Goal: Task Accomplishment & Management: Use online tool/utility

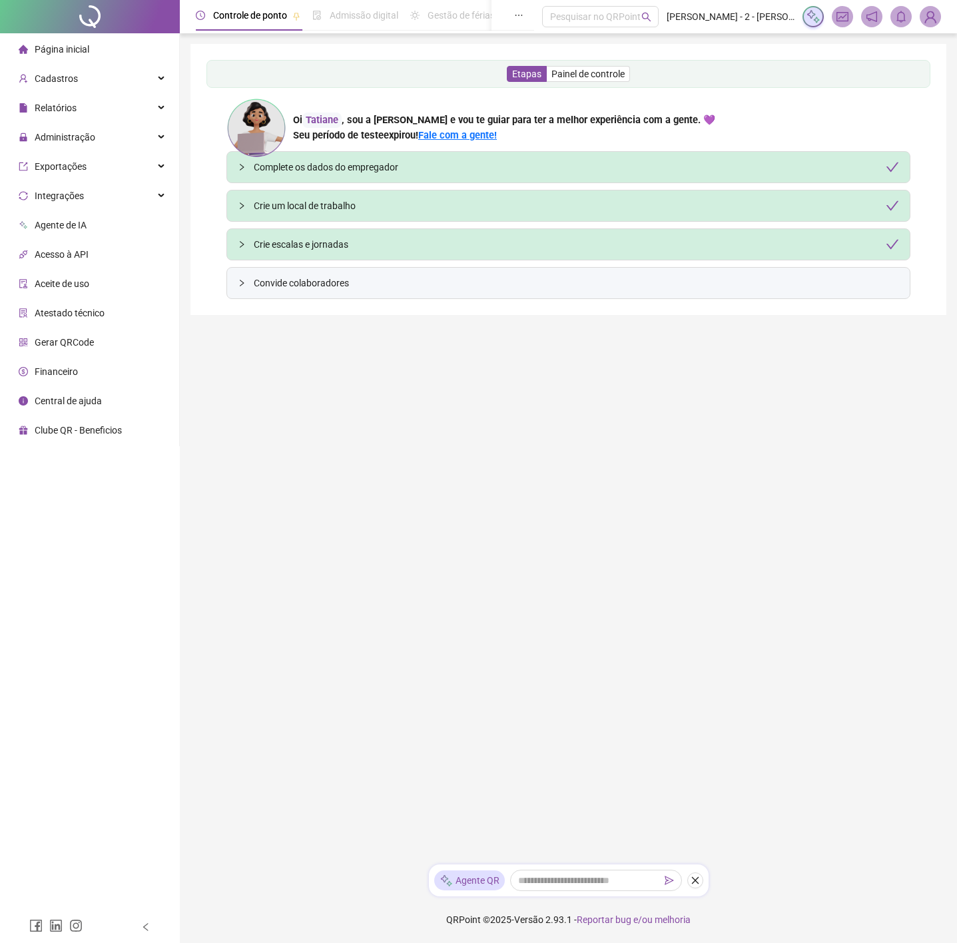
click at [613, 70] on span "Painel de controle" at bounding box center [587, 74] width 73 height 11
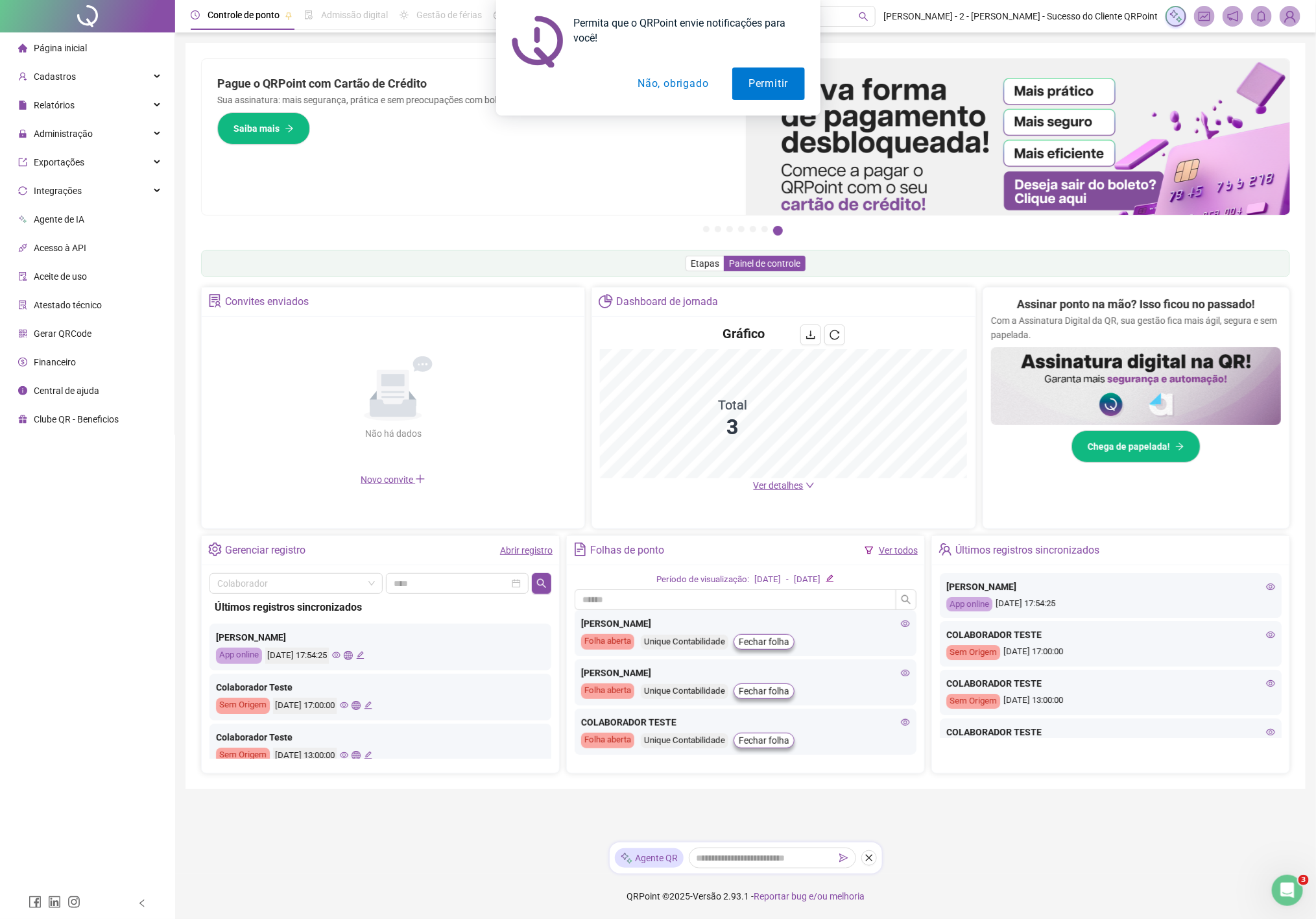
drag, startPoint x: 660, startPoint y: 75, endPoint x: 654, endPoint y: 76, distance: 6.1
click at [658, 75] on button "Não, obrigado" at bounding box center [673, 83] width 103 height 32
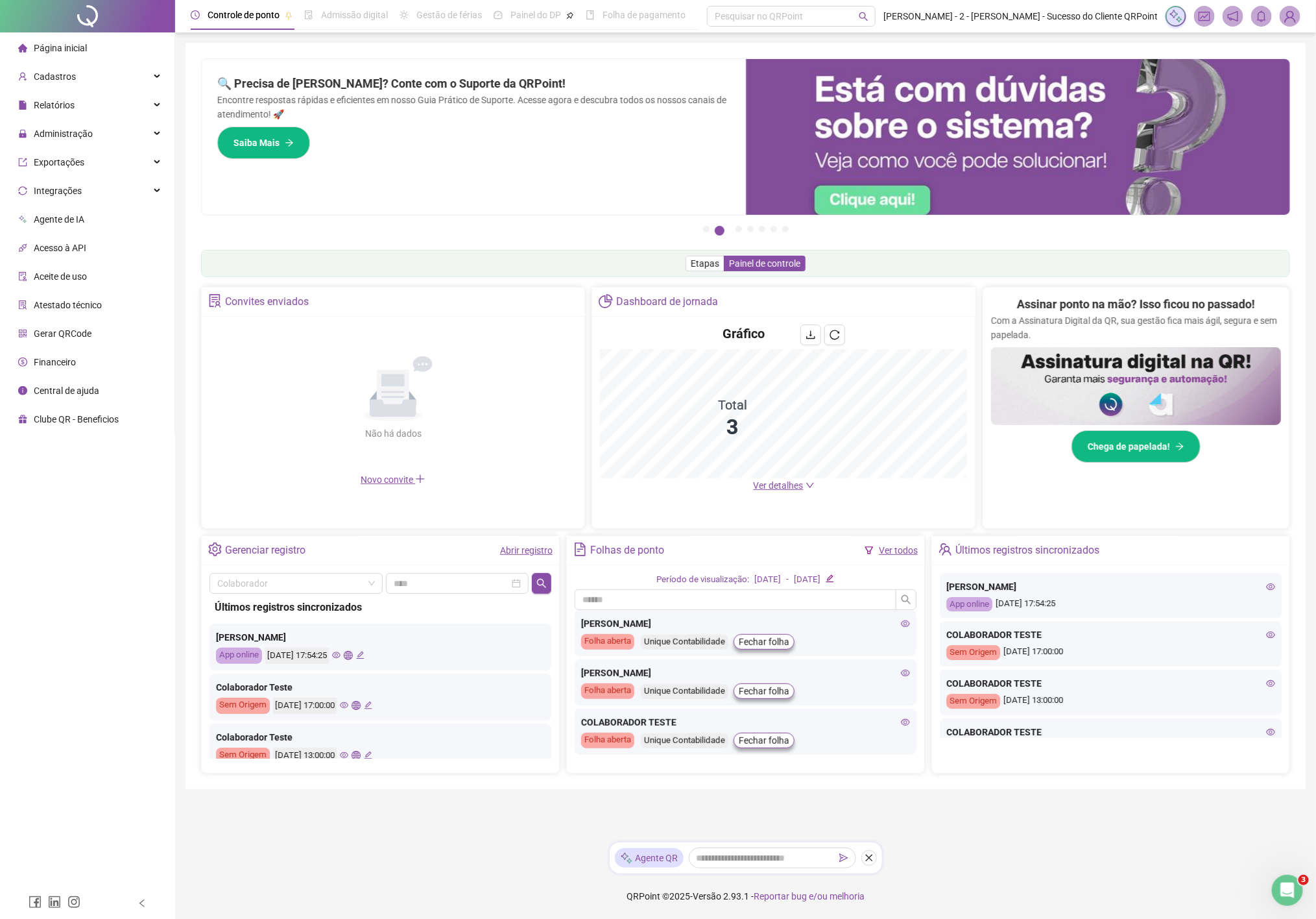
click at [755, 552] on div "Folhas de ponto Ver todos" at bounding box center [745, 551] width 357 height 29
drag, startPoint x: 706, startPoint y: 255, endPoint x: 708, endPoint y: 265, distance: 10.2
click at [706, 255] on label "Etapas" at bounding box center [705, 263] width 39 height 16
click at [708, 265] on span "Etapas" at bounding box center [704, 263] width 28 height 11
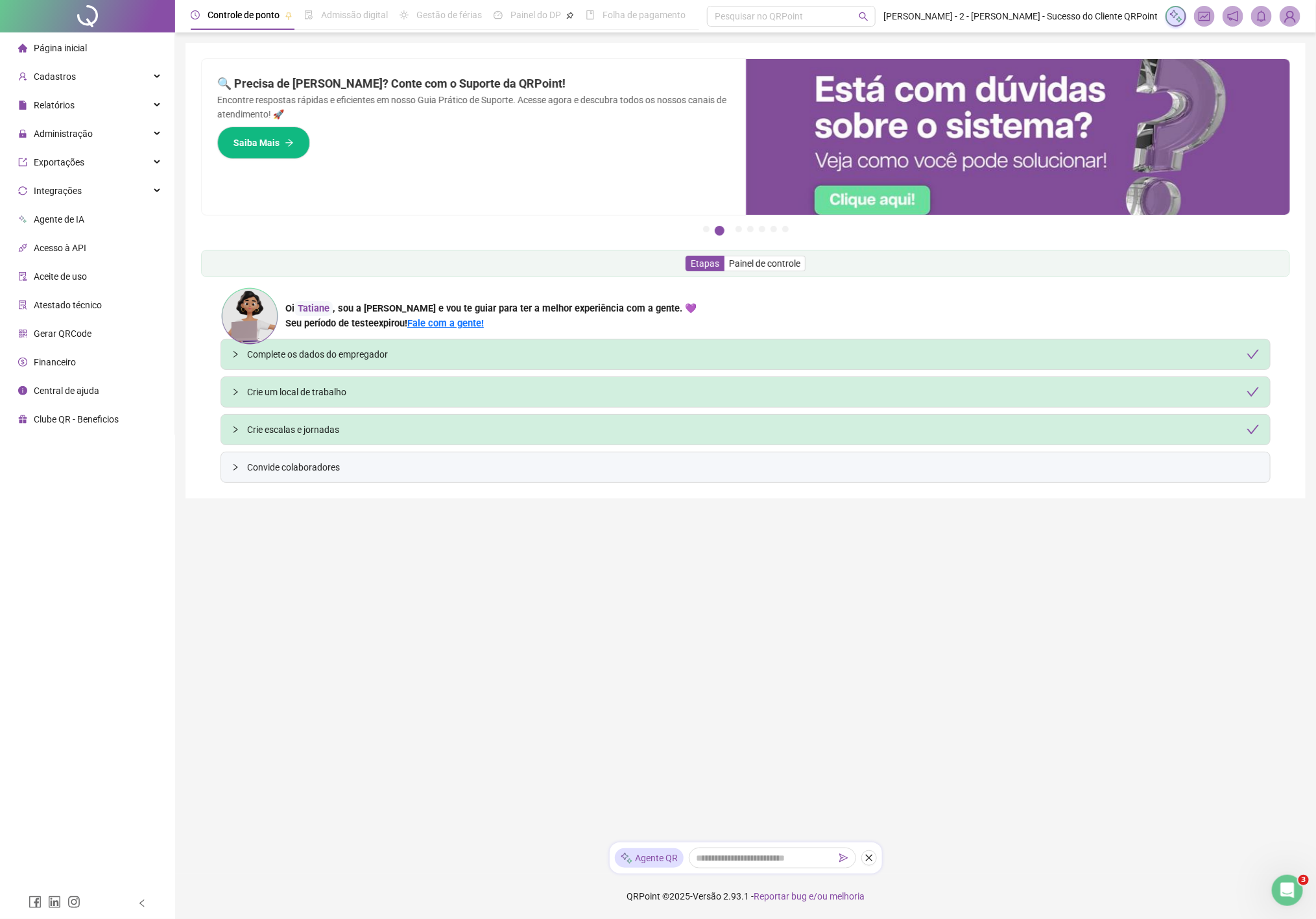
click at [784, 259] on span "Painel de controle" at bounding box center [765, 263] width 71 height 11
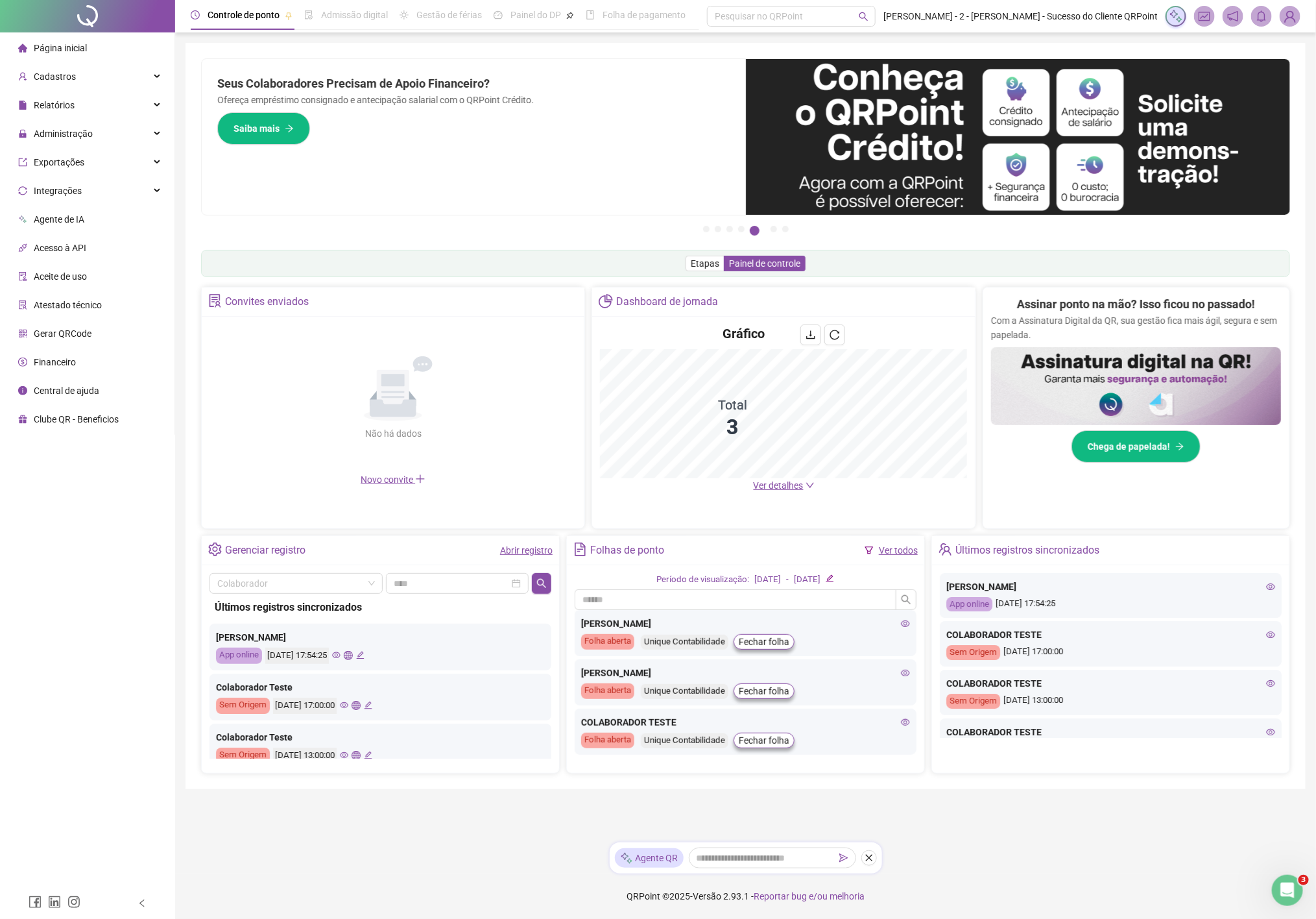
click at [708, 255] on label "Etapas" at bounding box center [705, 263] width 39 height 16
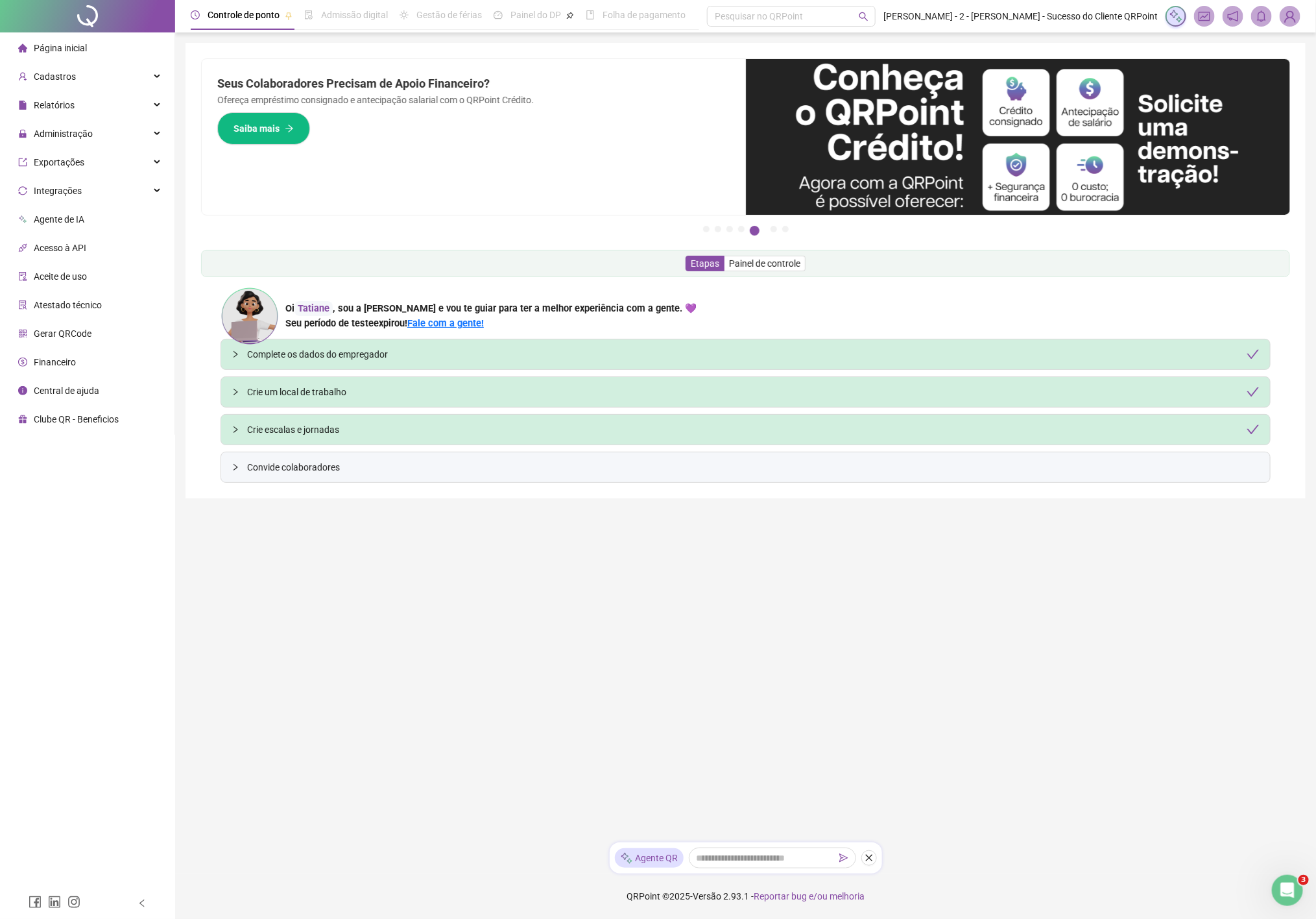
click at [785, 273] on div "Etapas Painel de controle" at bounding box center [745, 263] width 1089 height 27
click at [764, 265] on span "Painel de controle" at bounding box center [765, 263] width 71 height 11
click at [744, 271] on label "Painel de controle" at bounding box center [765, 263] width 81 height 16
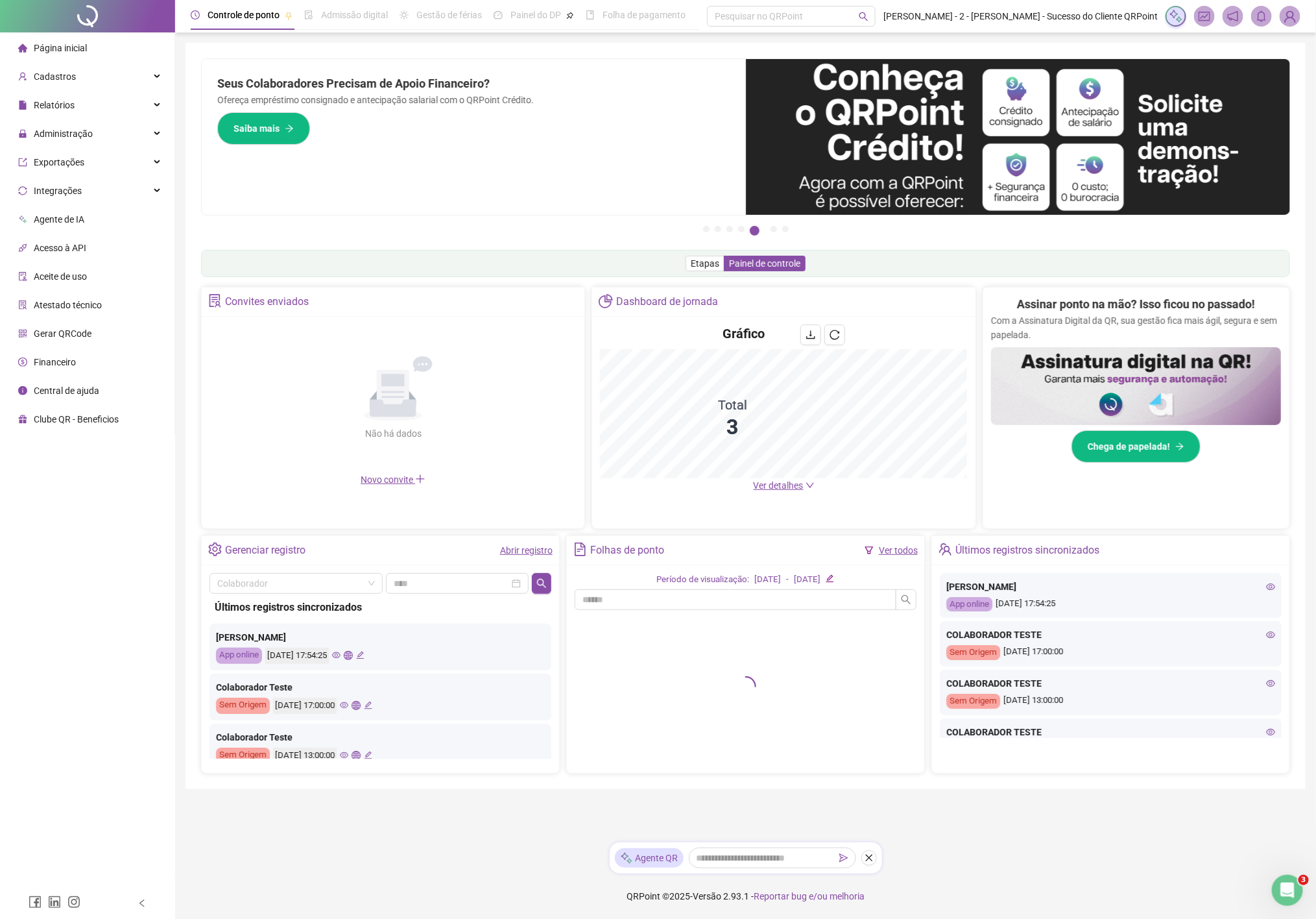
click at [725, 263] on span at bounding box center [765, 263] width 81 height 15
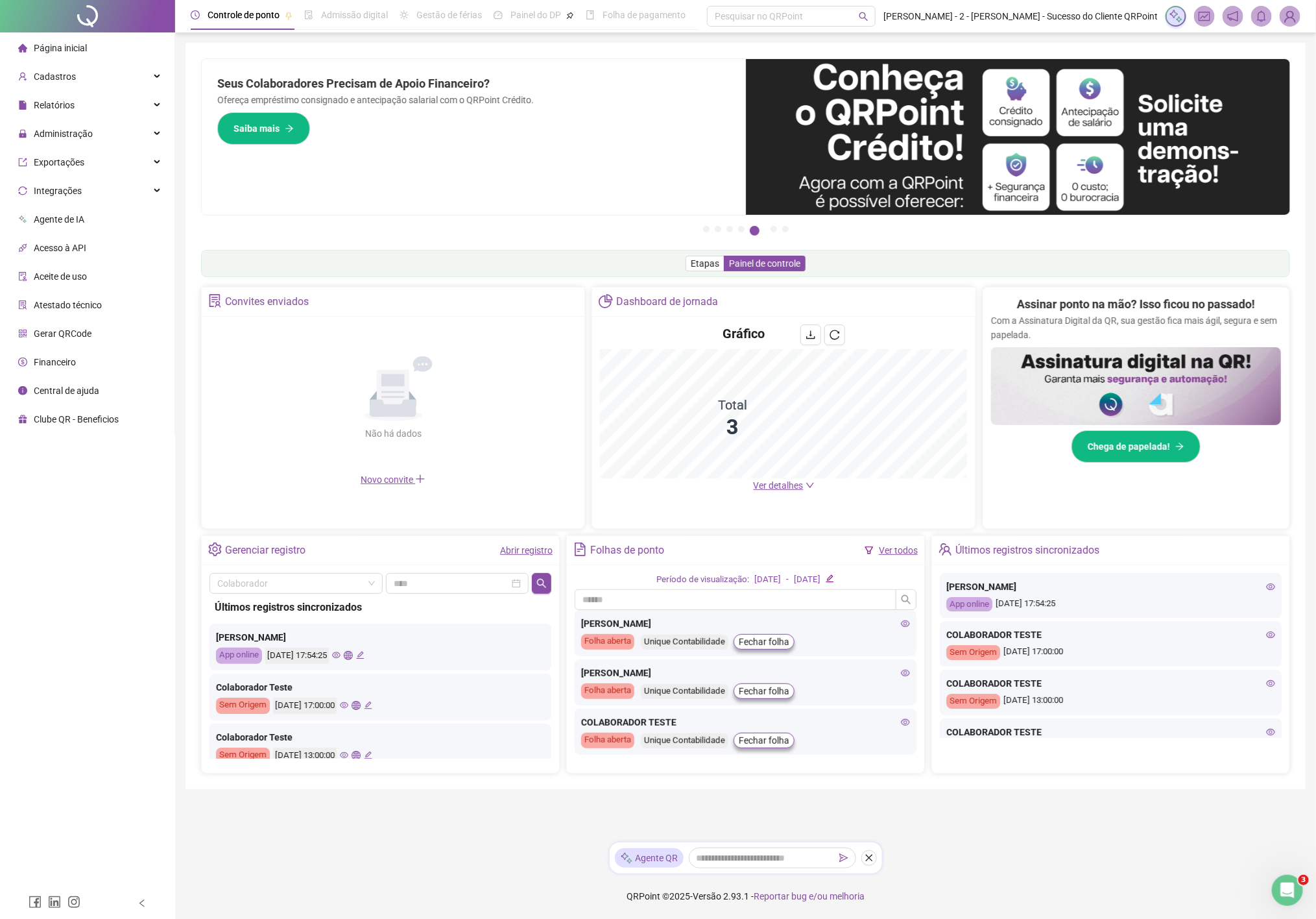
click at [931, 23] on span at bounding box center [1290, 16] width 20 height 20
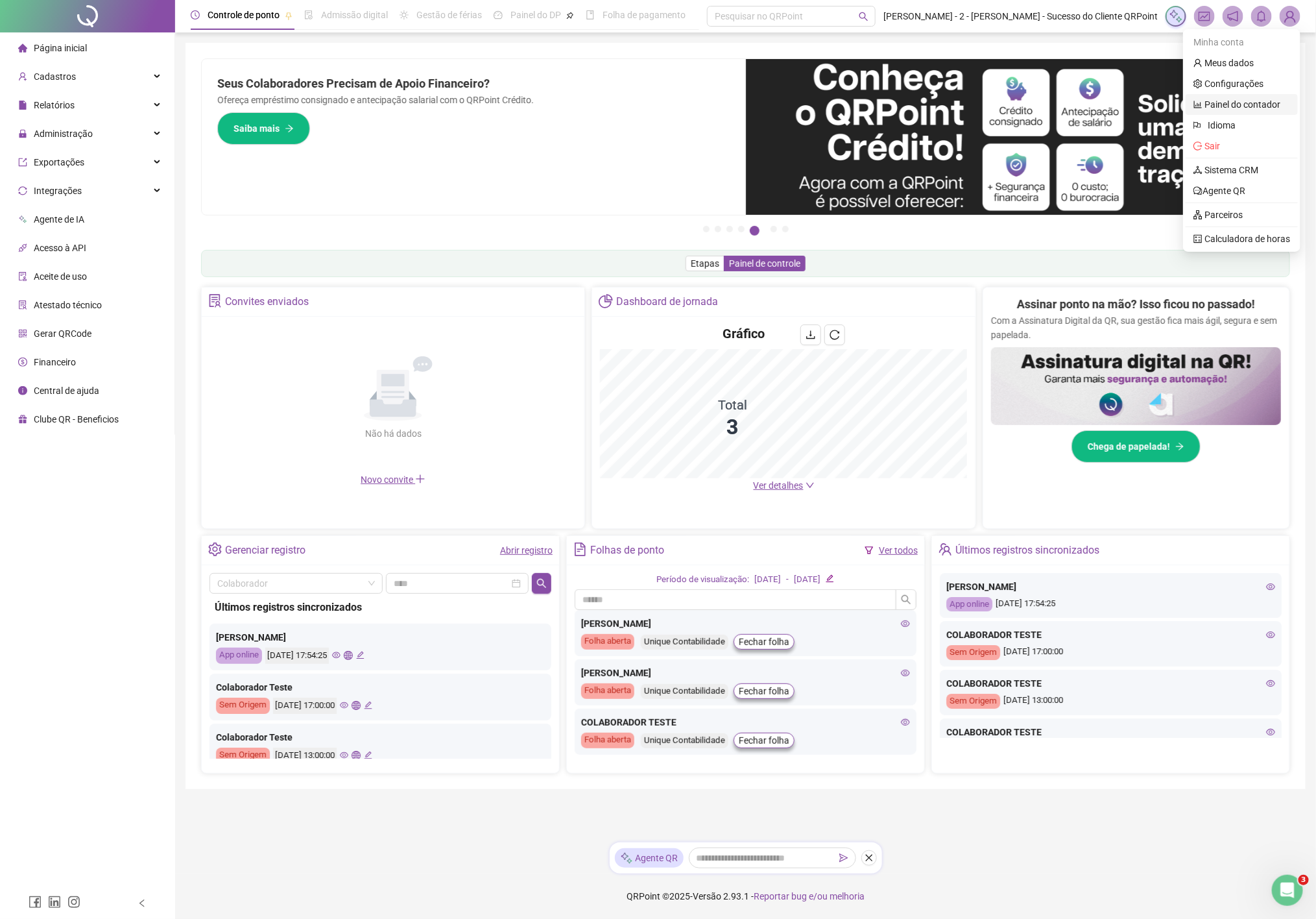
click at [931, 102] on link "Painel do contador" at bounding box center [1236, 104] width 87 height 11
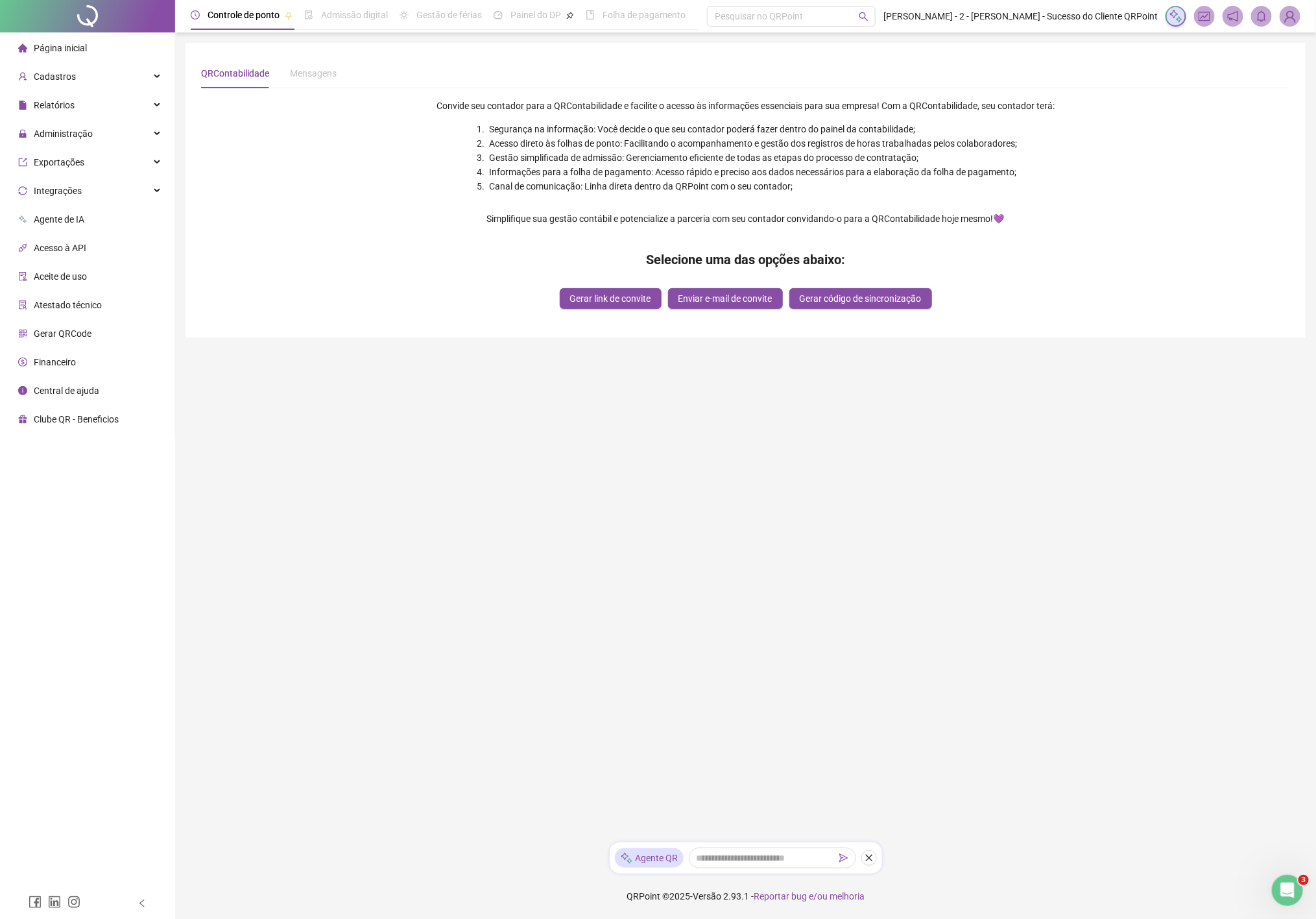
click at [931, 16] on img at bounding box center [1291, 17] width 19 height 19
click at [931, 106] on link "Painel do contador" at bounding box center [1236, 104] width 87 height 11
click at [872, 298] on span "Gerar código de sincronização" at bounding box center [860, 298] width 122 height 15
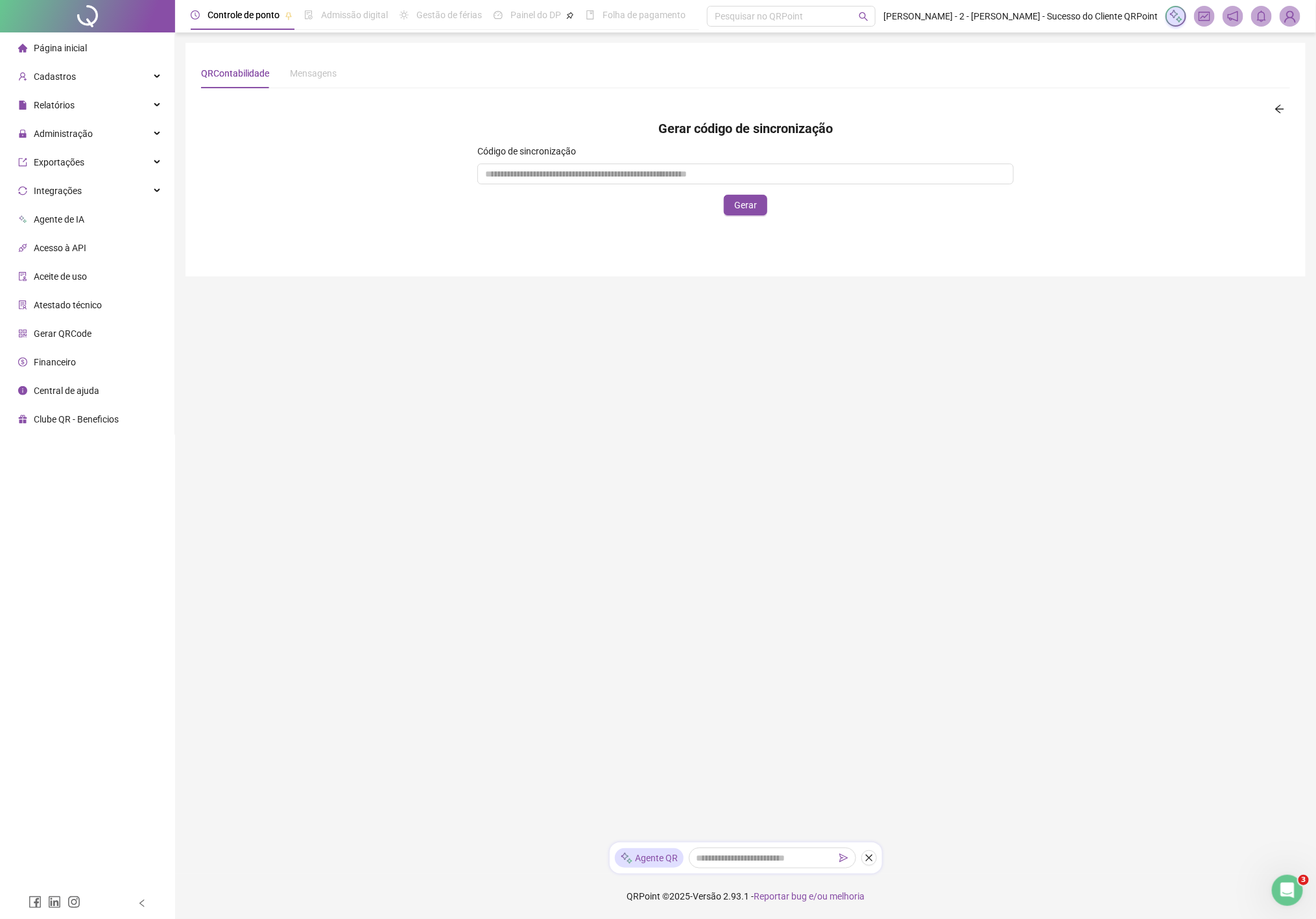
click at [743, 212] on span "Gerar" at bounding box center [745, 205] width 22 height 15
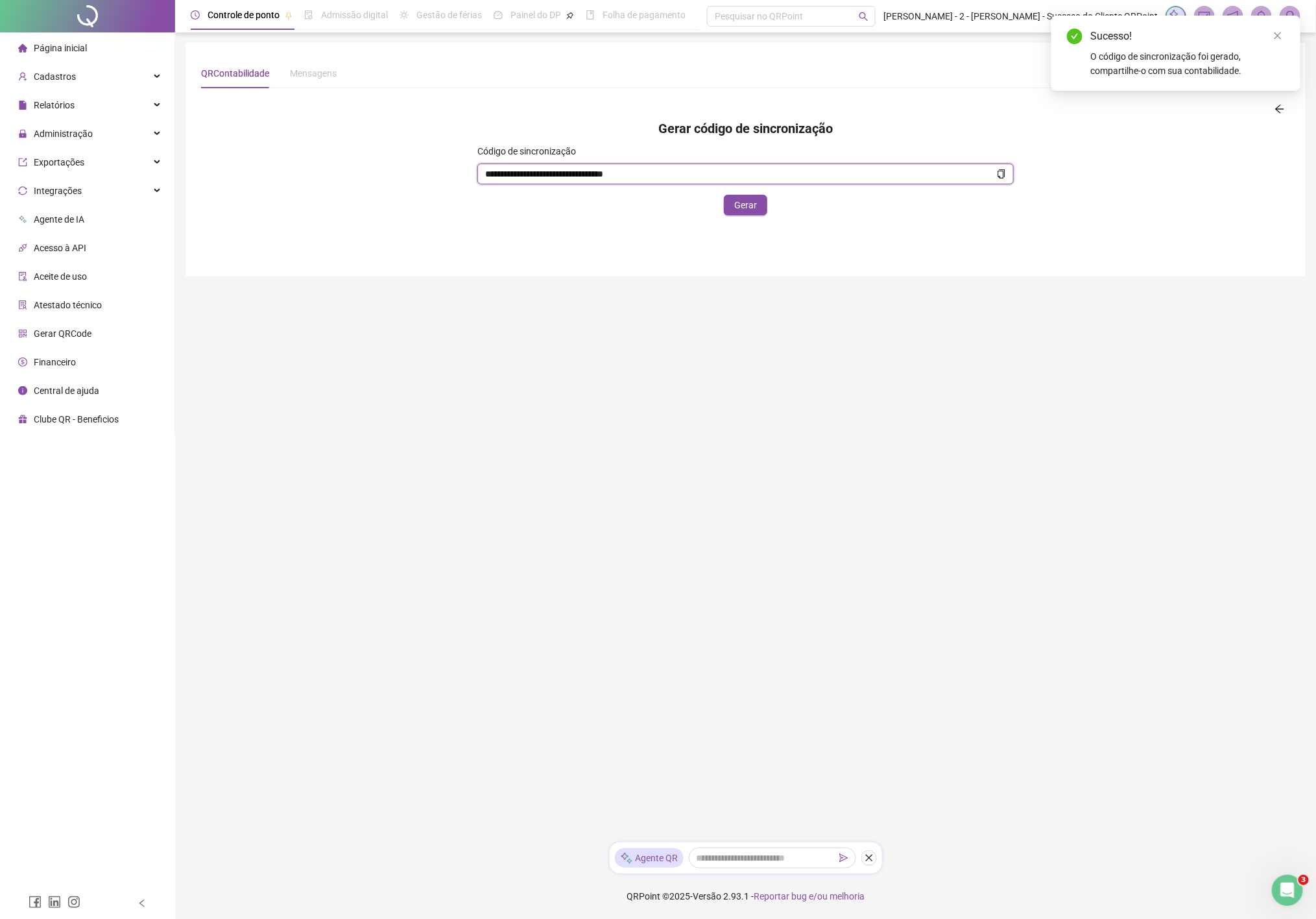
click at [931, 170] on icon "copy" at bounding box center [1001, 173] width 9 height 9
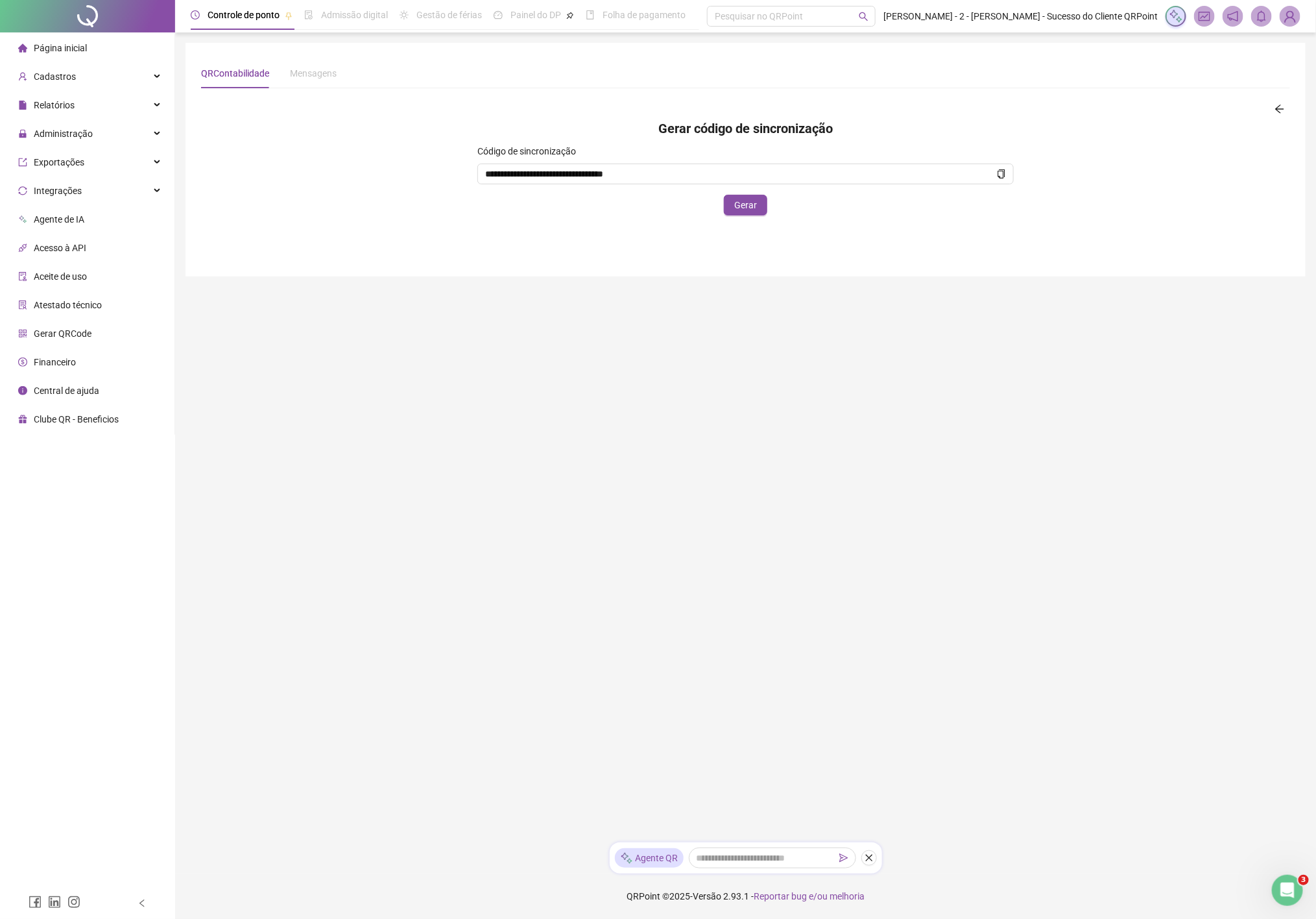
click at [752, 209] on span "Gerar" at bounding box center [745, 205] width 22 height 15
type input "**********"
click at [931, 177] on span "**********" at bounding box center [745, 173] width 537 height 20
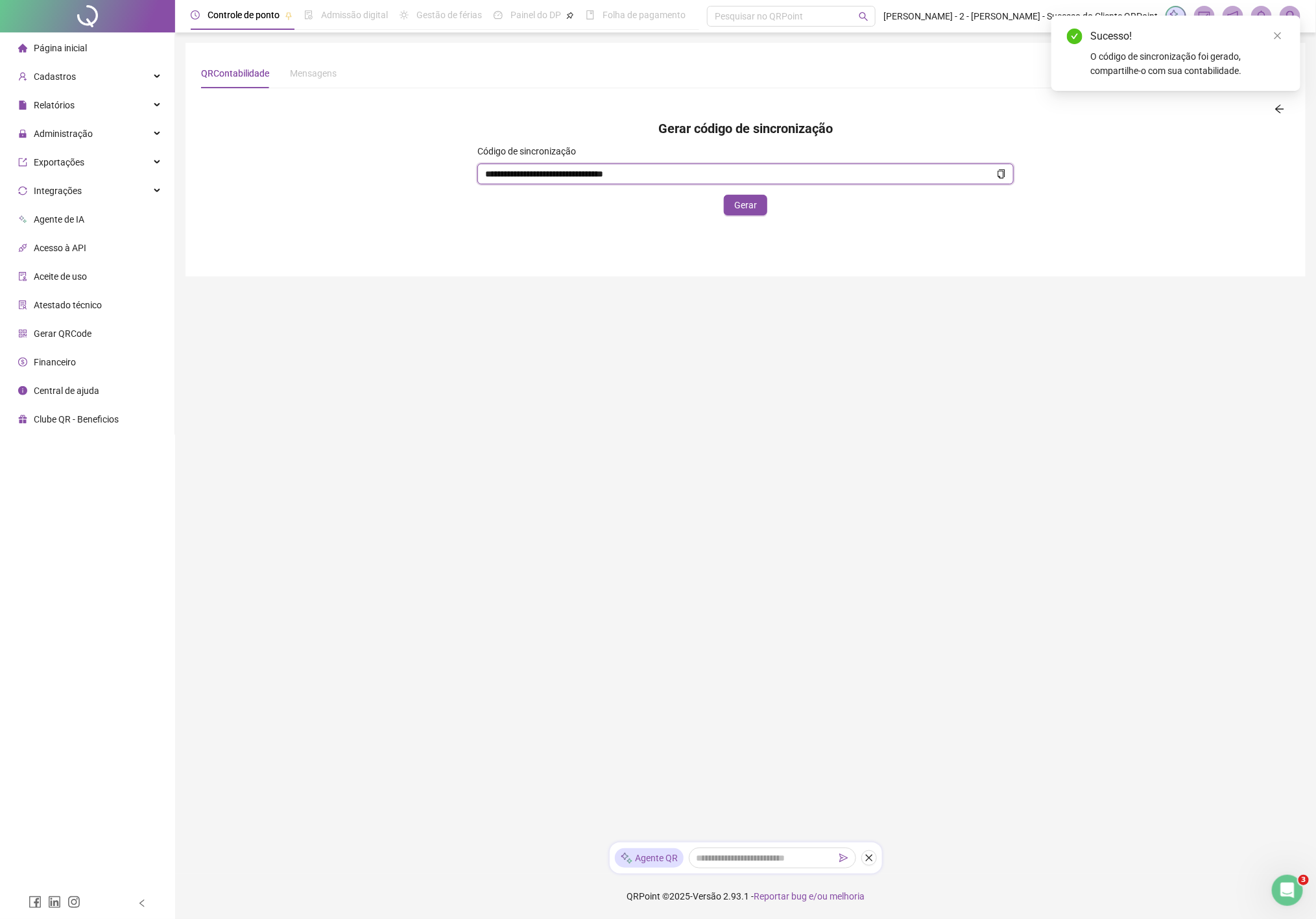
click at [931, 177] on icon "copy" at bounding box center [1001, 173] width 7 height 9
click at [931, 39] on div "Sucesso! O código de sincronização foi gerado, compartilhe-o com sua contabilid…" at bounding box center [1177, 53] width 249 height 75
click at [931, 37] on icon "close" at bounding box center [1277, 35] width 9 height 9
